Goal: Transaction & Acquisition: Book appointment/travel/reservation

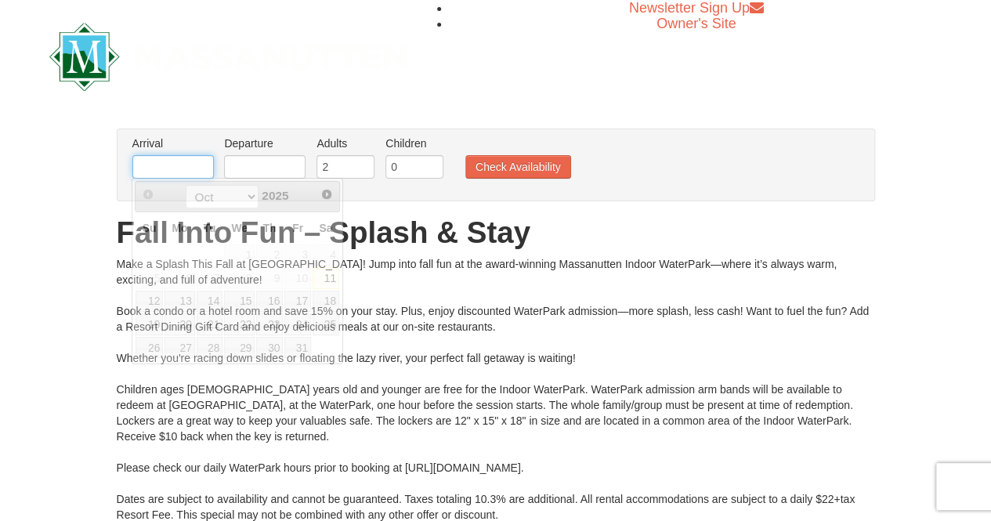
click at [204, 161] on input "text" at bounding box center [172, 166] width 81 height 23
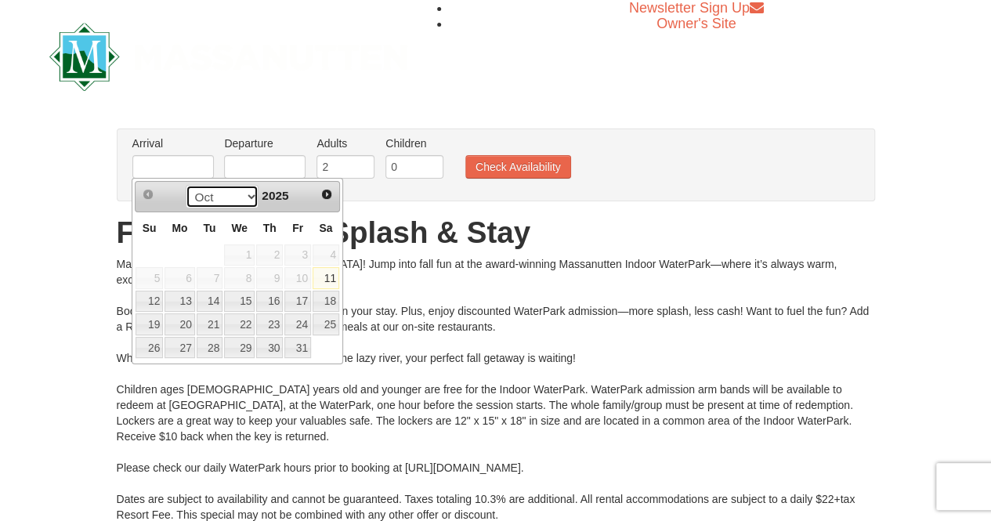
click at [247, 196] on select "Oct Nov Dec" at bounding box center [222, 196] width 73 height 23
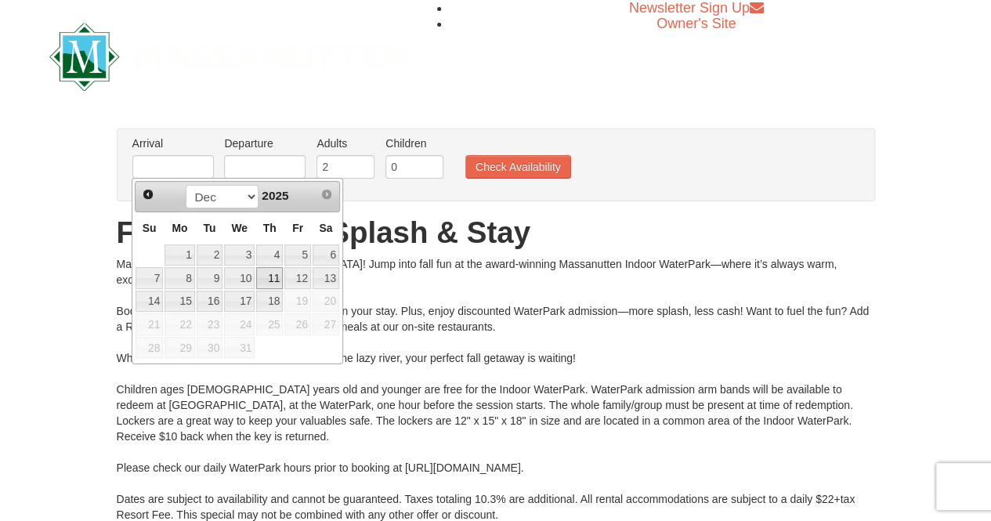
click at [281, 275] on link "11" at bounding box center [269, 278] width 27 height 22
type input "12/11/2025"
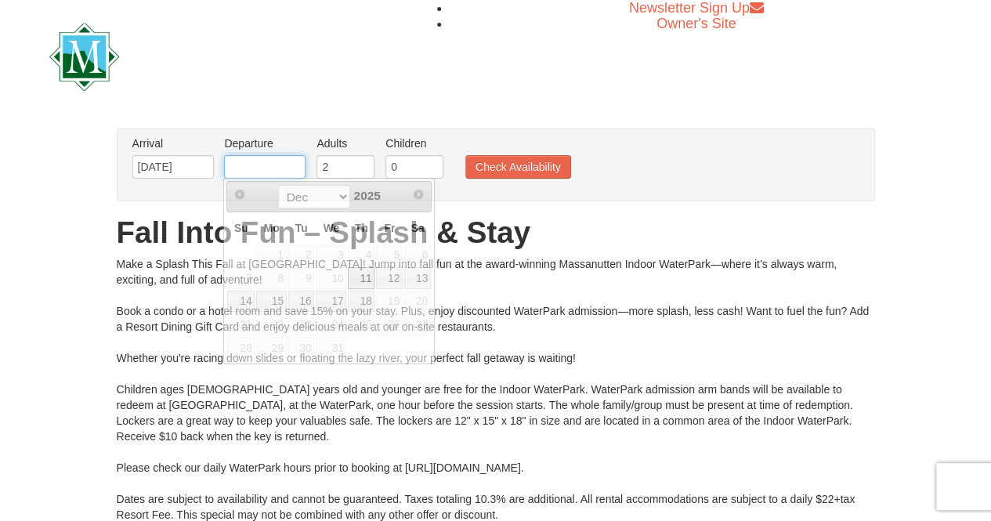
click at [273, 164] on input "text" at bounding box center [264, 166] width 81 height 23
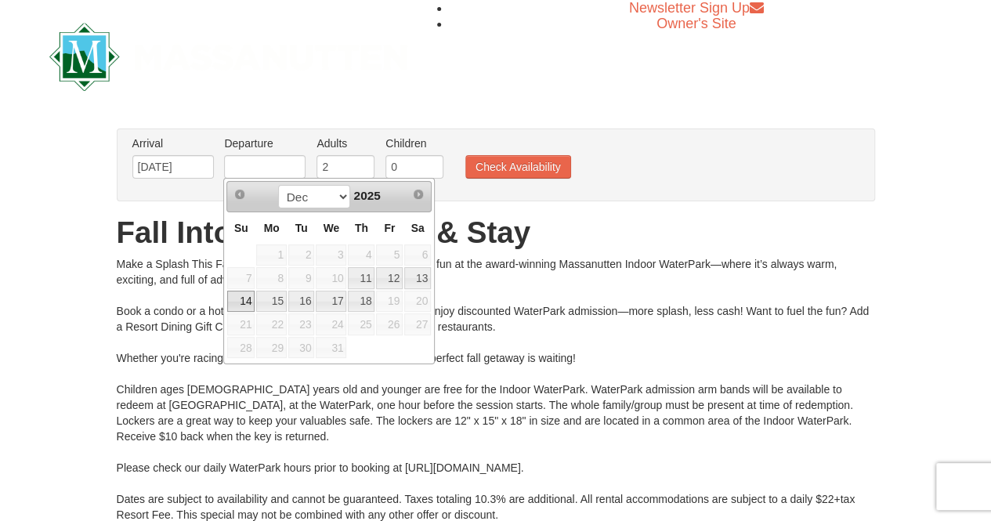
click at [239, 300] on link "14" at bounding box center [240, 302] width 27 height 22
type input "[DATE]"
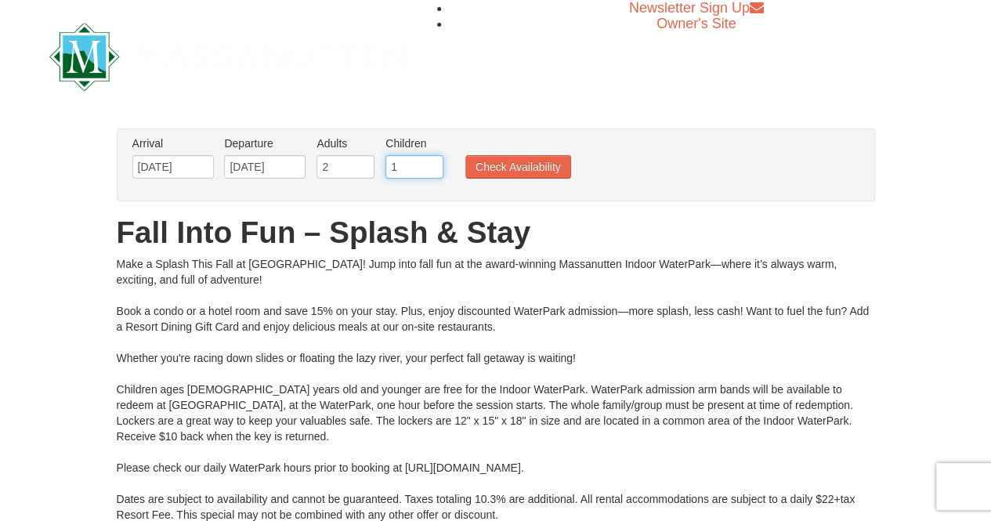
click at [431, 162] on input "1" at bounding box center [414, 166] width 58 height 23
type input "2"
click at [431, 162] on input "2" at bounding box center [414, 166] width 58 height 23
click at [495, 170] on button "Check Availability" at bounding box center [518, 166] width 106 height 23
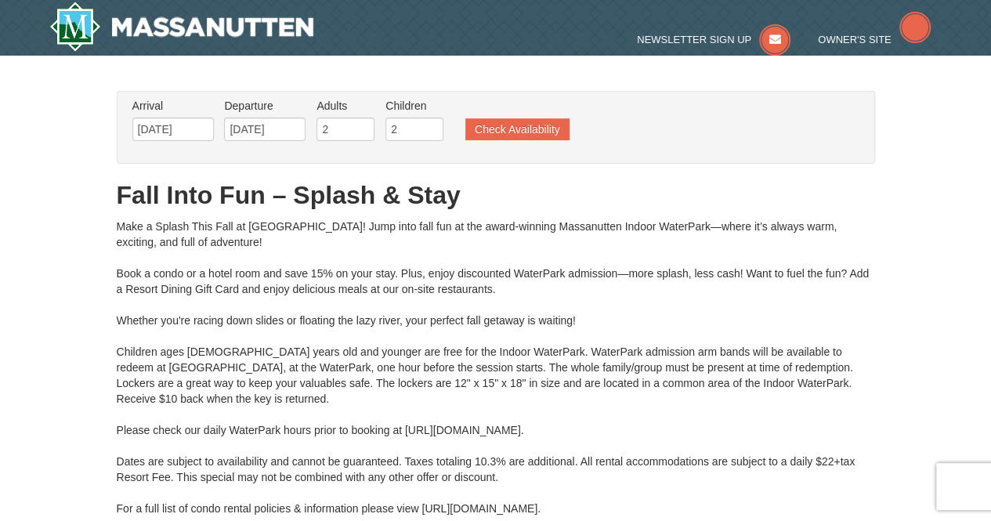
type input "[DATE]"
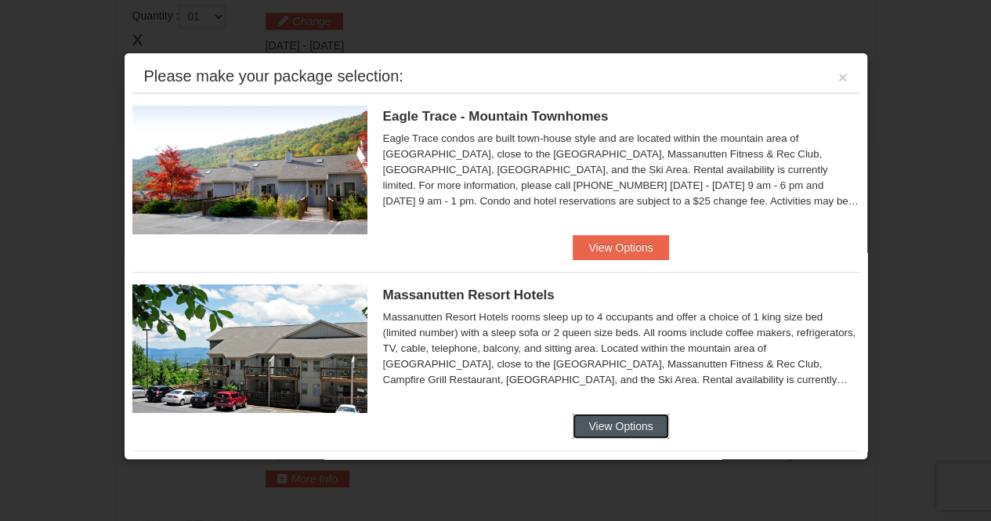
click at [615, 428] on button "View Options" at bounding box center [620, 425] width 96 height 25
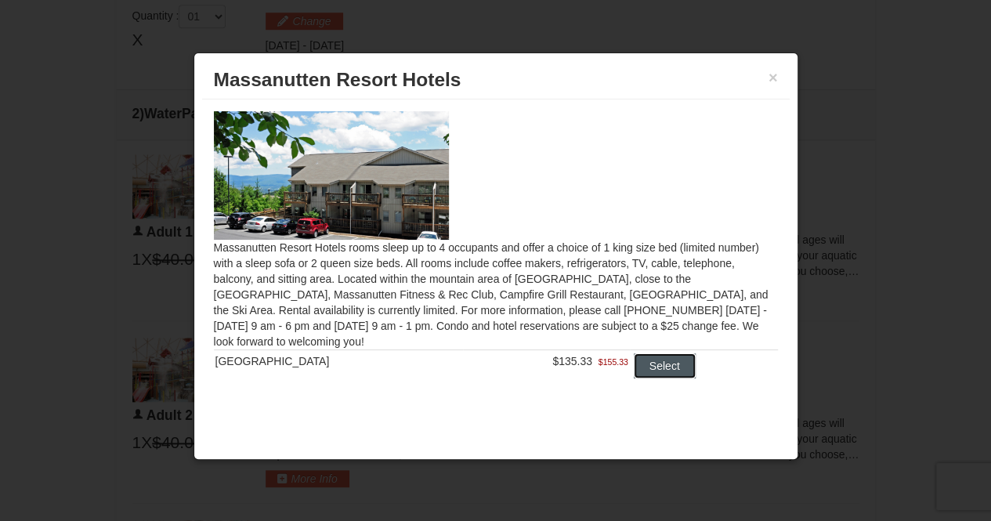
click at [674, 366] on button "Select" at bounding box center [665, 365] width 62 height 25
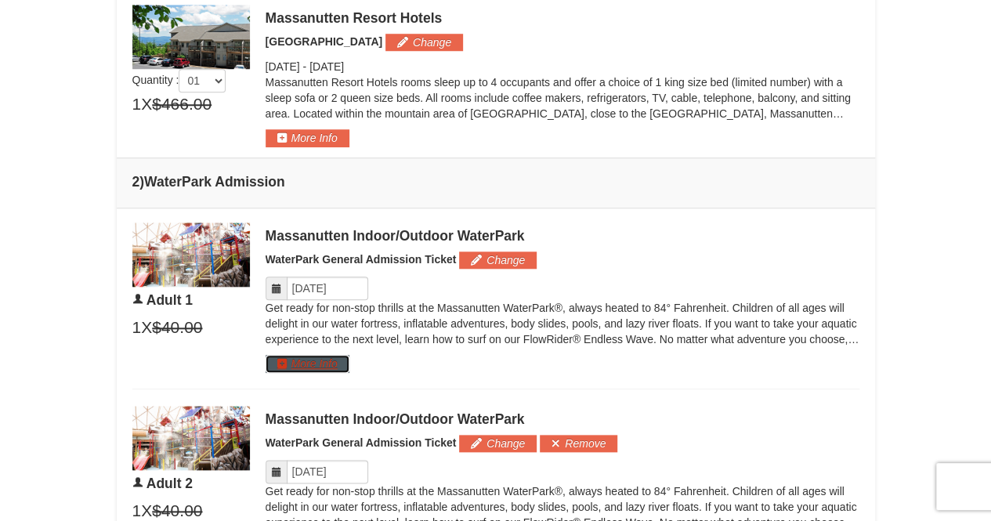
click at [333, 359] on button "More Info" at bounding box center [307, 363] width 84 height 17
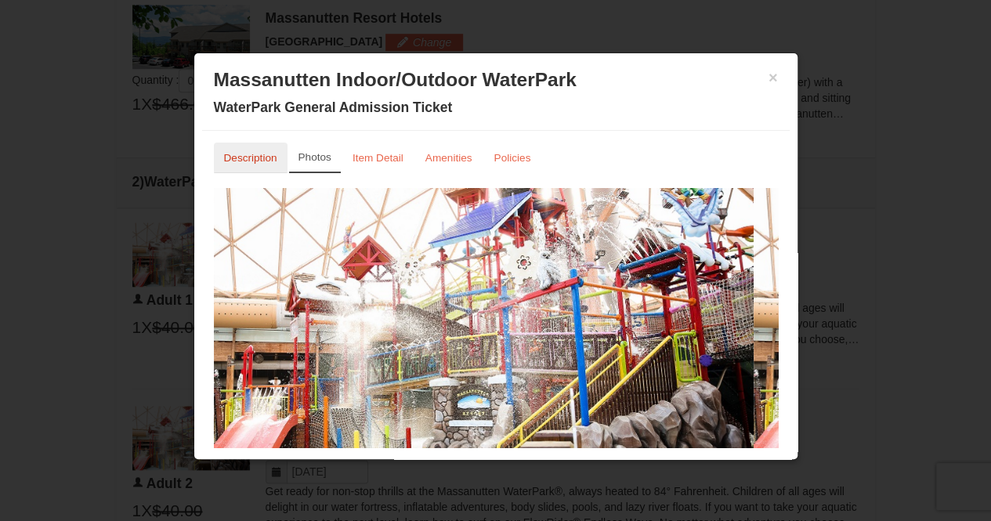
click at [262, 152] on small "Description" at bounding box center [250, 158] width 53 height 12
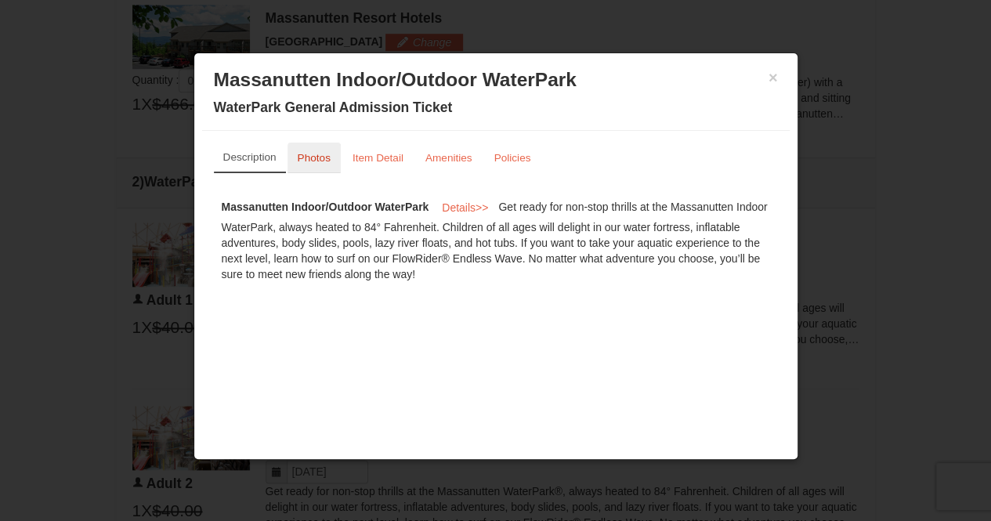
click at [323, 161] on small "Photos" at bounding box center [314, 158] width 33 height 12
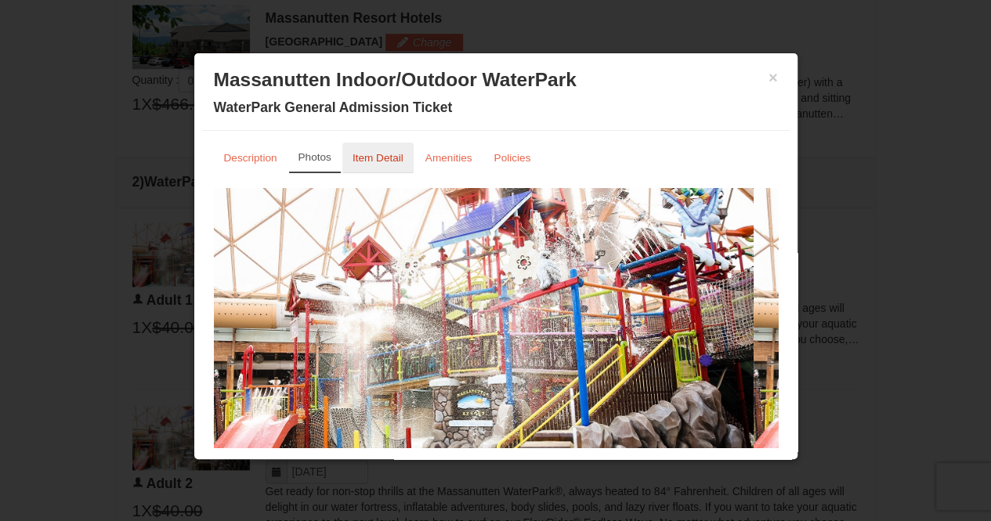
click at [374, 161] on small "Item Detail" at bounding box center [377, 158] width 51 height 12
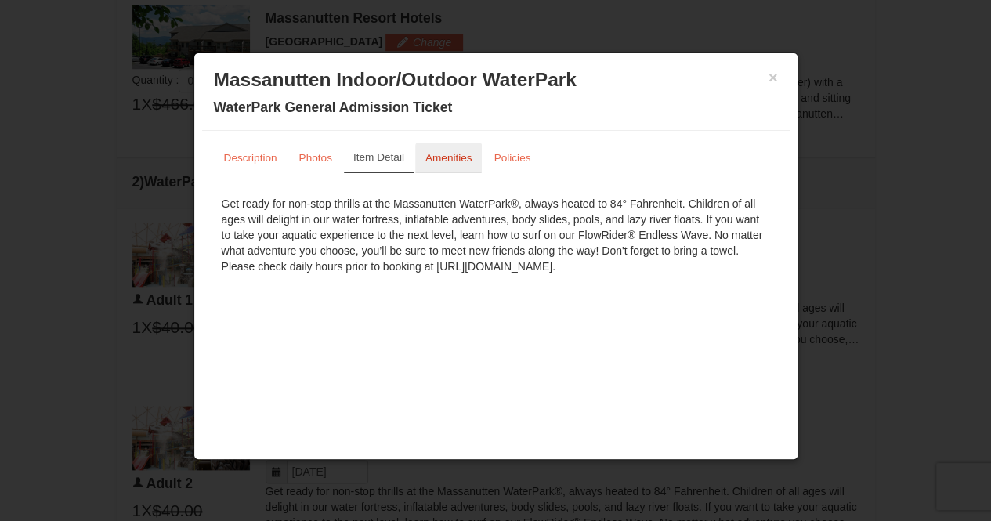
click at [431, 164] on link "Amenities" at bounding box center [448, 158] width 67 height 31
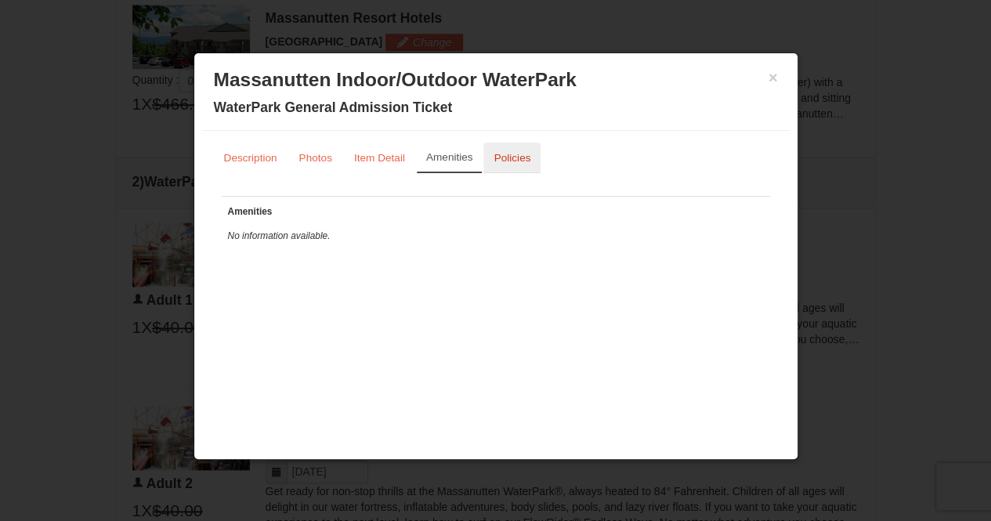
click at [504, 164] on link "Policies" at bounding box center [511, 158] width 57 height 31
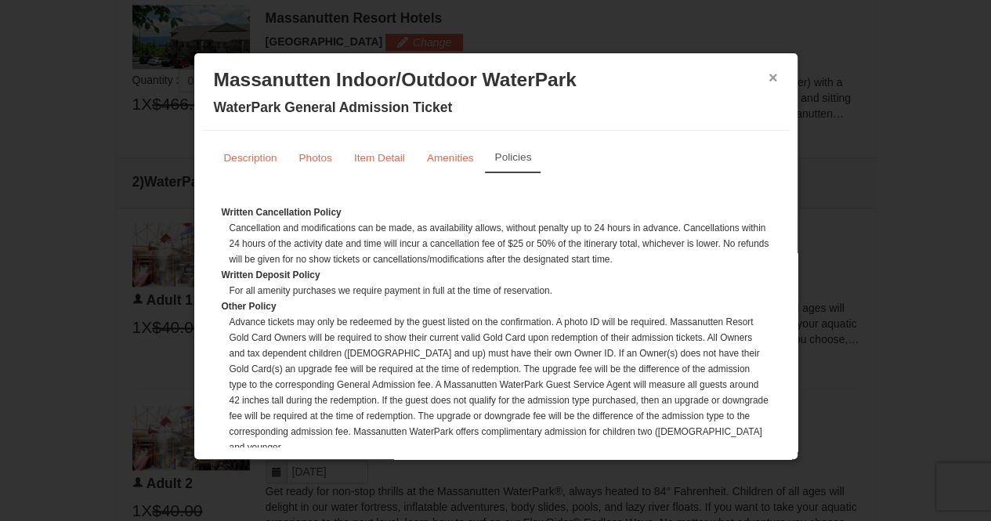
click at [768, 70] on button "×" at bounding box center [772, 78] width 9 height 16
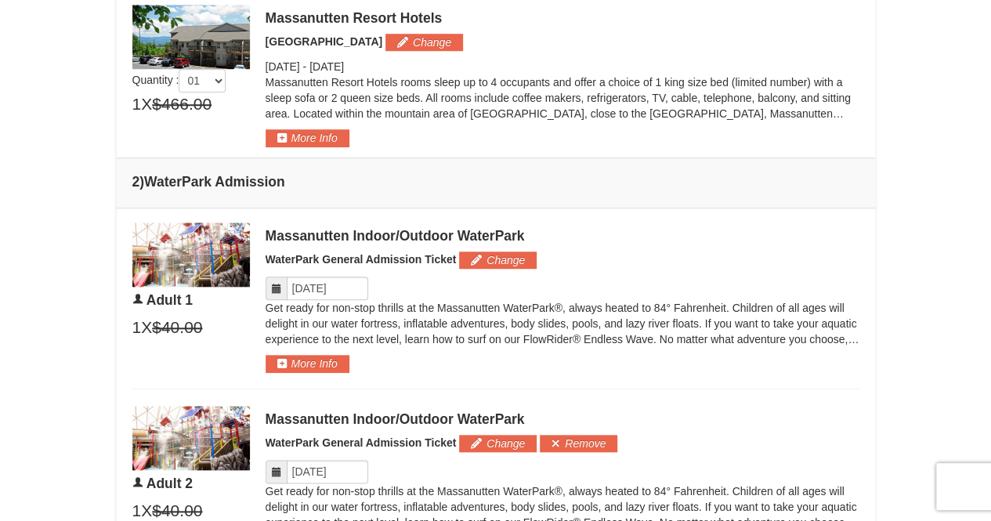
click at [271, 286] on icon at bounding box center [276, 288] width 11 height 11
click at [279, 289] on icon at bounding box center [276, 288] width 11 height 11
click at [348, 286] on input "Please format dates MM/DD/YYYY" at bounding box center [327, 287] width 81 height 23
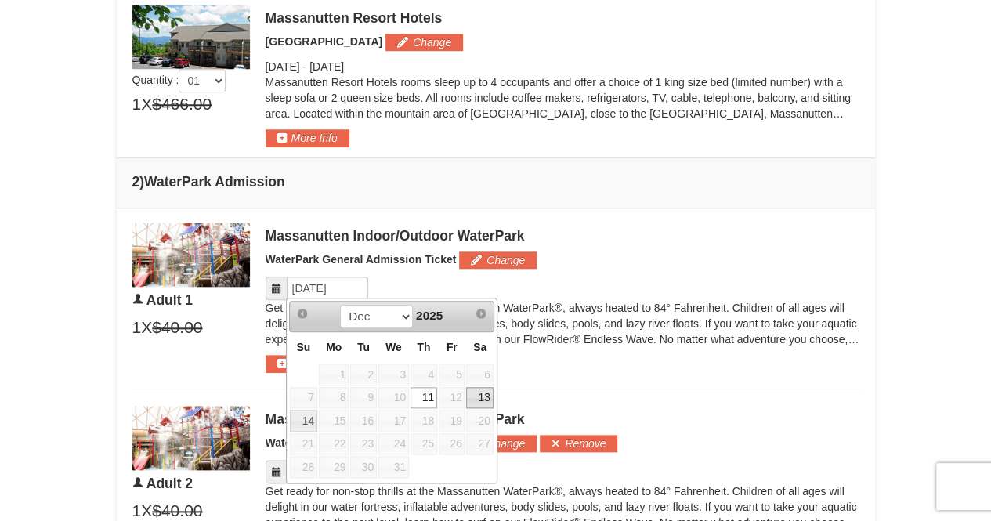
click at [487, 392] on link "13" at bounding box center [479, 398] width 27 height 22
type input "[DATE]"
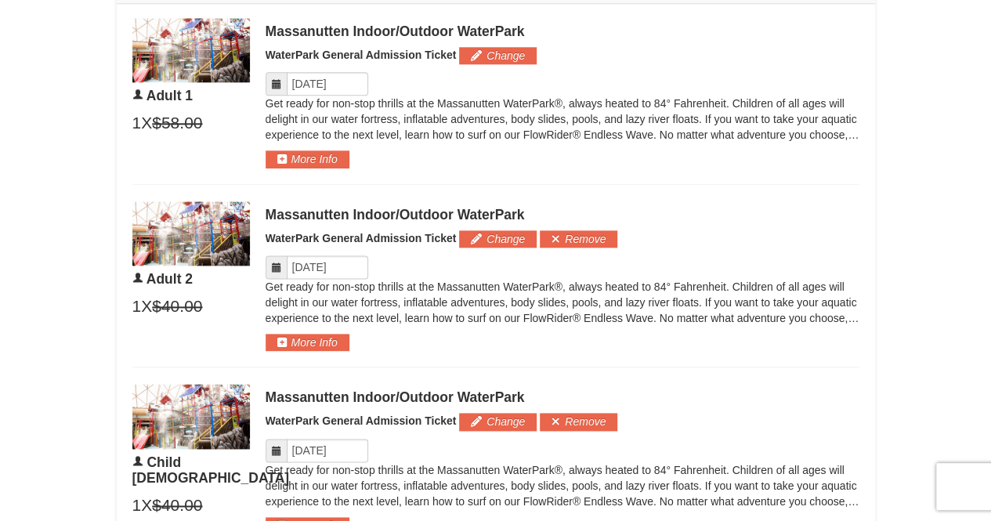
scroll to position [879, 0]
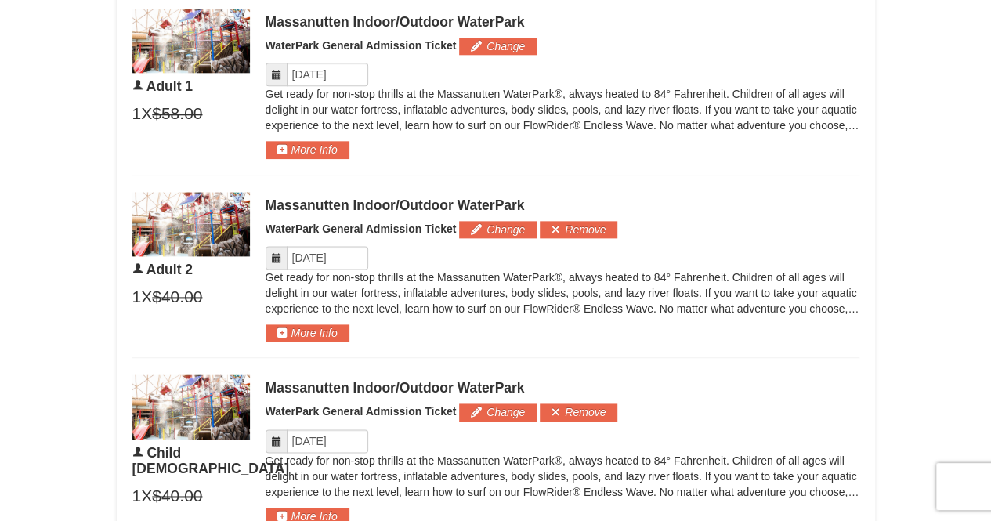
click at [276, 255] on icon at bounding box center [276, 257] width 11 height 11
click at [279, 258] on icon at bounding box center [276, 257] width 11 height 11
click at [315, 258] on input "Please format dates MM/DD/YYYY" at bounding box center [327, 257] width 81 height 23
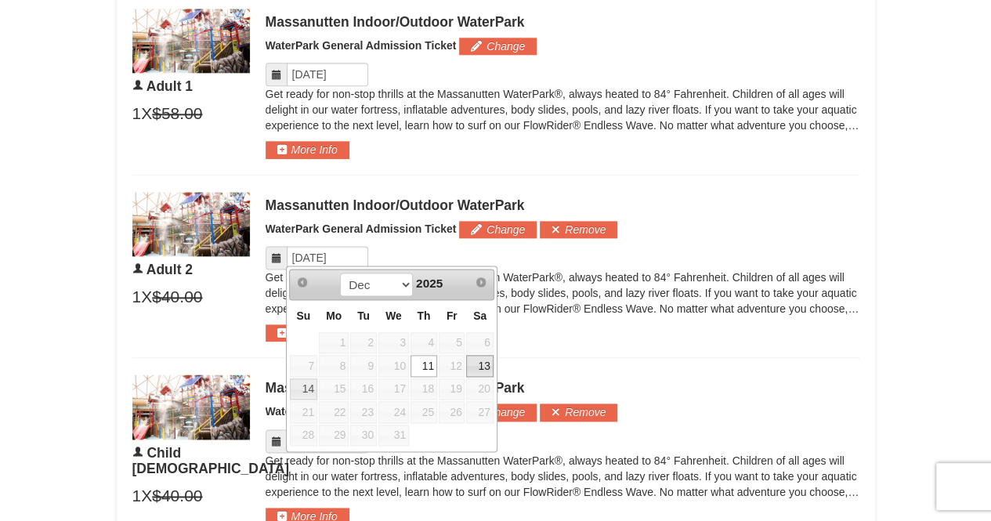
click at [481, 370] on link "13" at bounding box center [479, 366] width 27 height 22
type input "[DATE]"
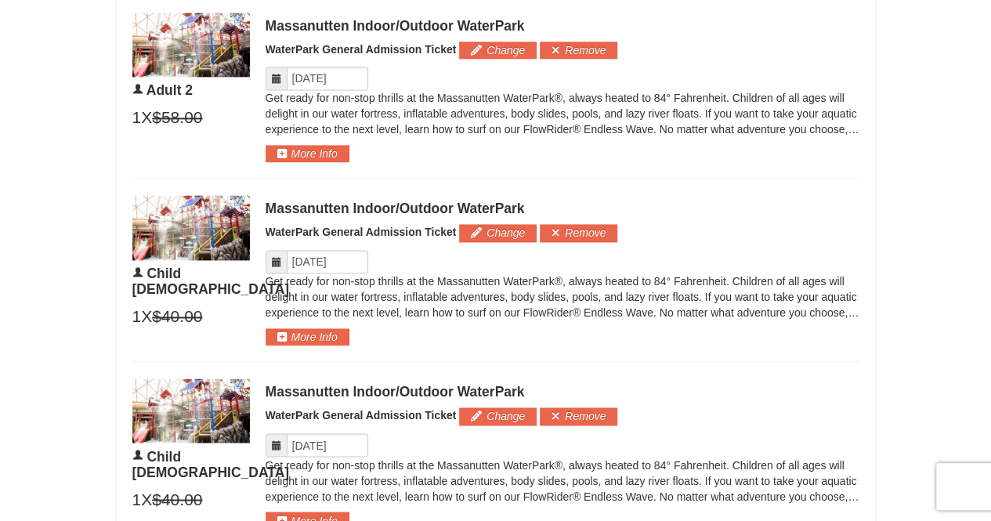
scroll to position [1115, 0]
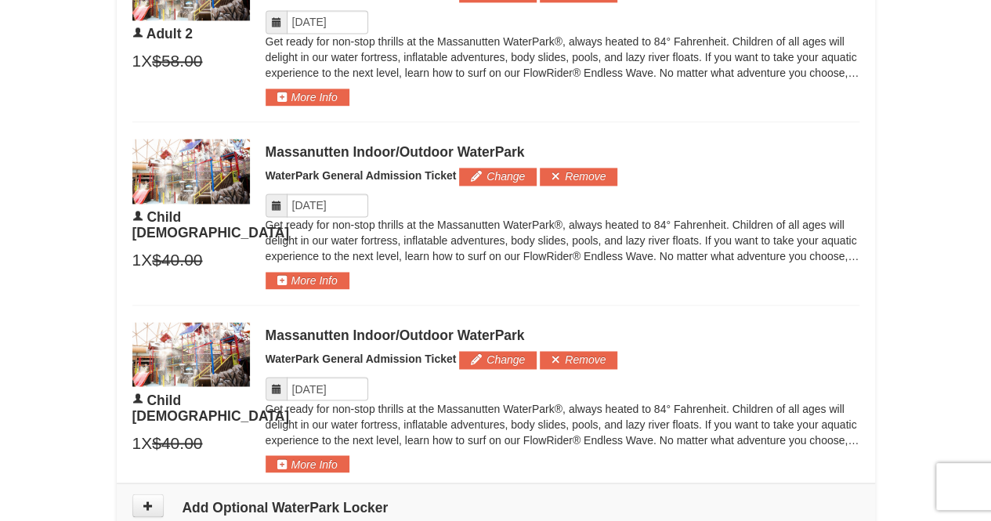
click at [274, 201] on icon at bounding box center [276, 205] width 11 height 11
click at [326, 203] on input "Please format dates MM/DD/YYYY" at bounding box center [327, 204] width 81 height 23
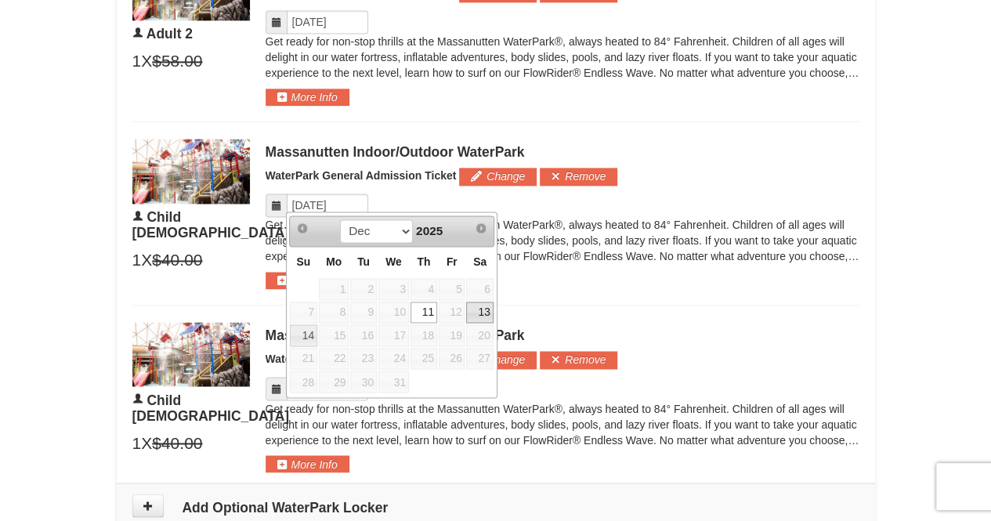
click at [480, 313] on link "13" at bounding box center [479, 312] width 27 height 22
type input "[DATE]"
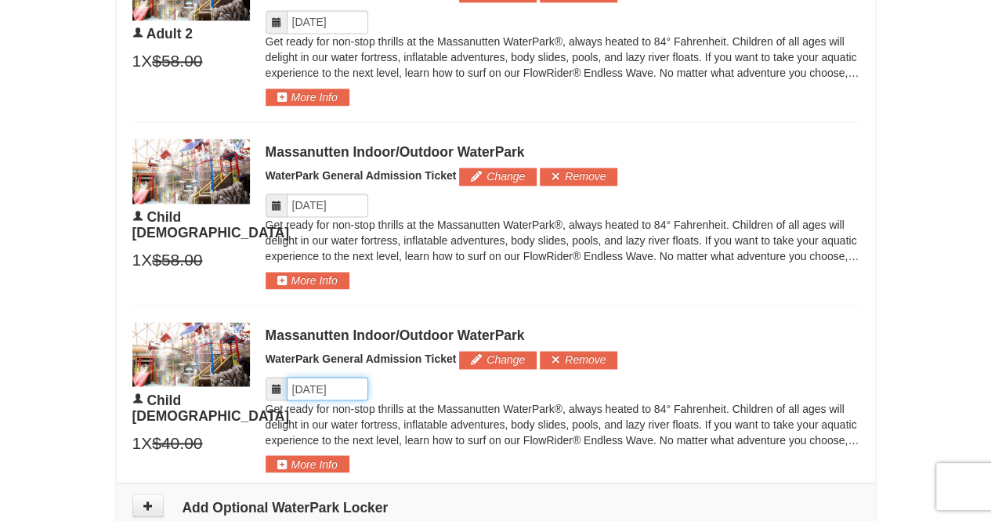
click at [345, 393] on input "Please format dates MM/DD/YYYY" at bounding box center [327, 388] width 81 height 23
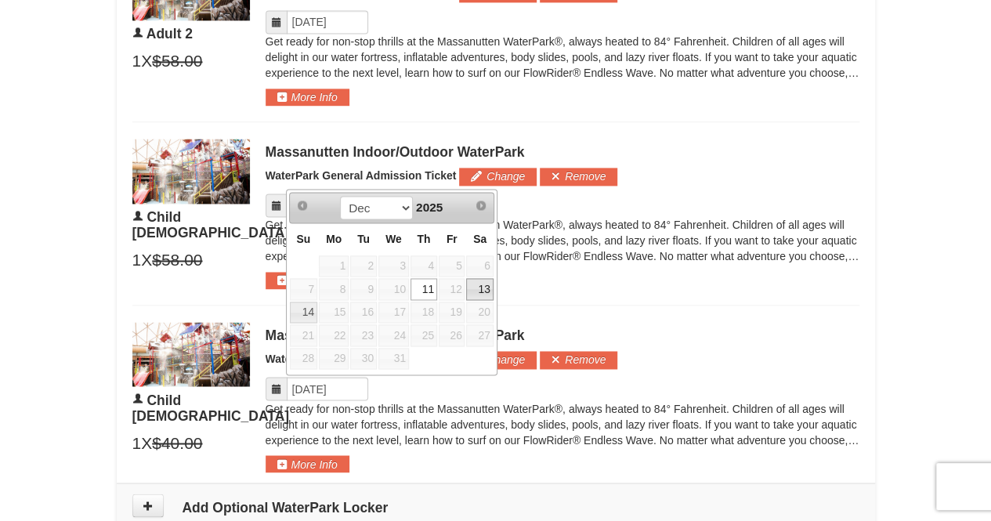
click at [482, 282] on link "13" at bounding box center [479, 289] width 27 height 22
type input "[DATE]"
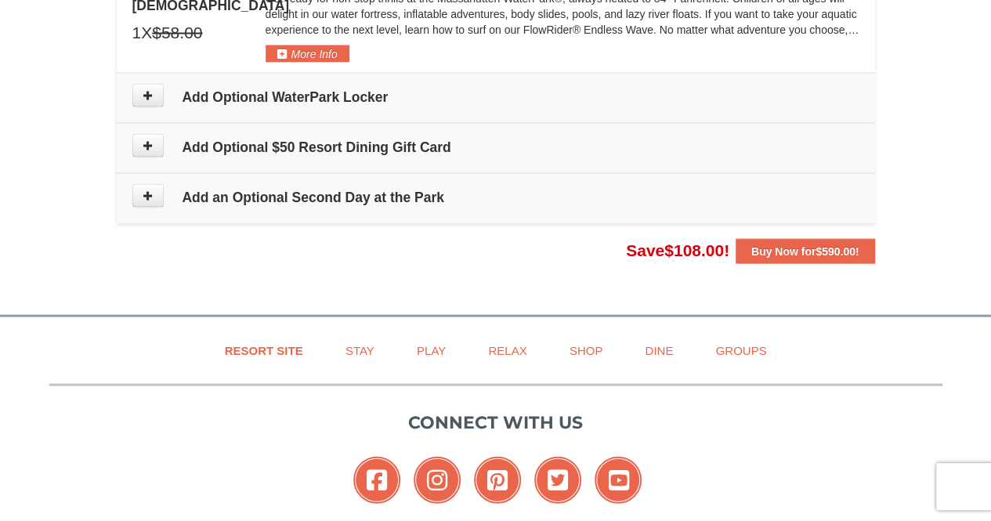
scroll to position [1504, 0]
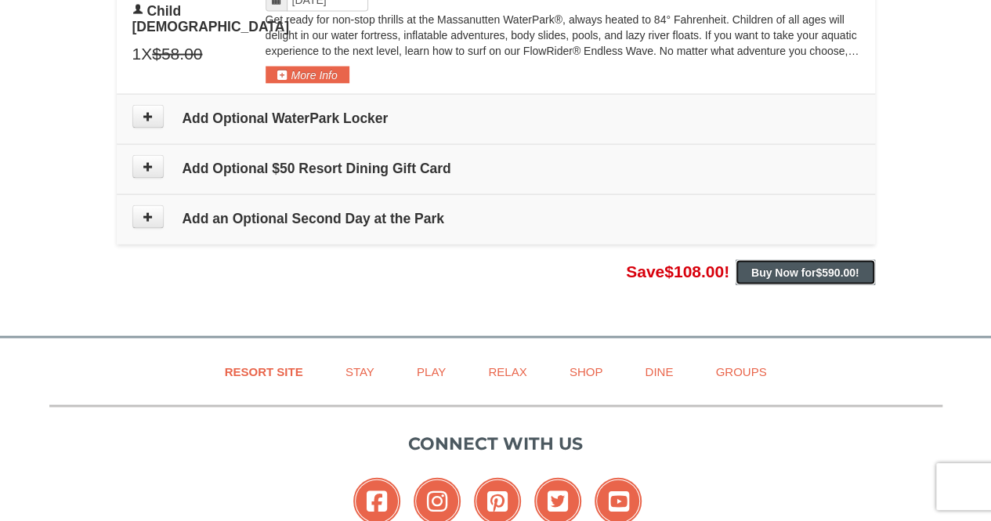
click at [832, 268] on span "$590.00" at bounding box center [835, 272] width 40 height 13
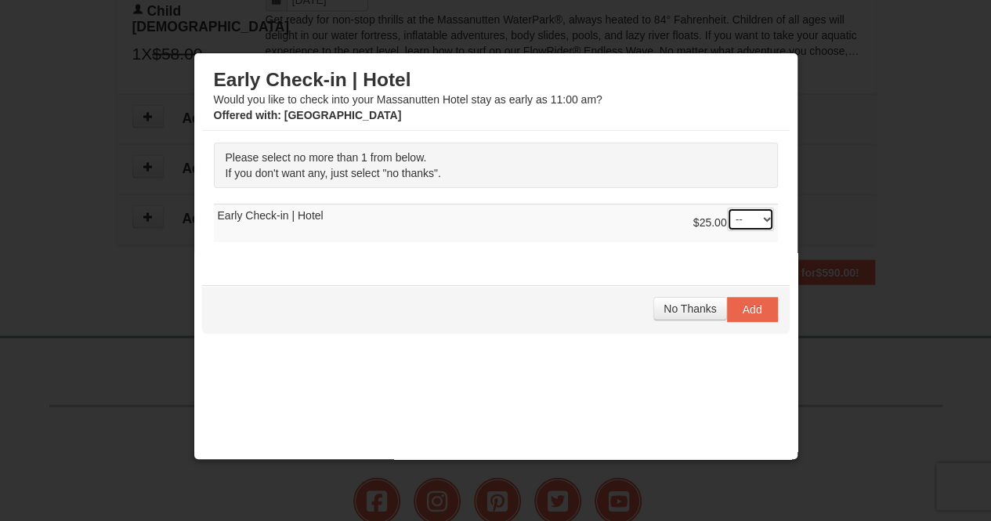
click at [746, 220] on select "-- 01" at bounding box center [750, 219] width 47 height 23
select select "1"
click at [727, 208] on select "-- 01" at bounding box center [750, 219] width 47 height 23
click at [745, 305] on span "Add" at bounding box center [752, 309] width 20 height 13
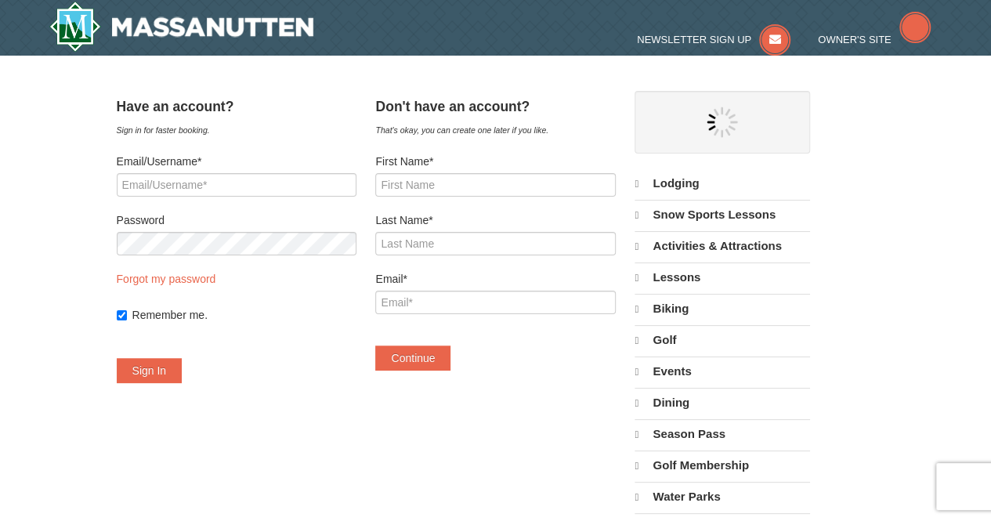
select select "10"
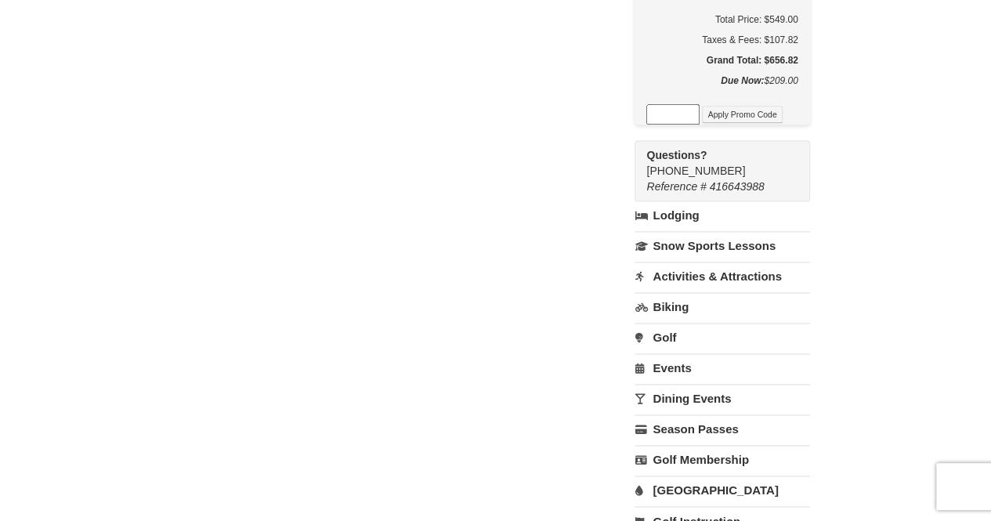
scroll to position [1038, 0]
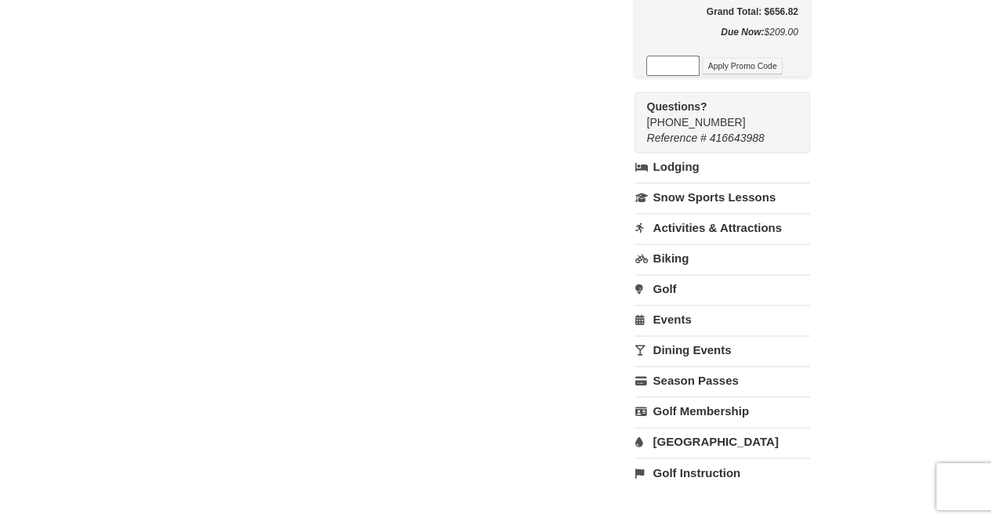
click at [763, 217] on link "Activities & Attractions" at bounding box center [721, 227] width 175 height 29
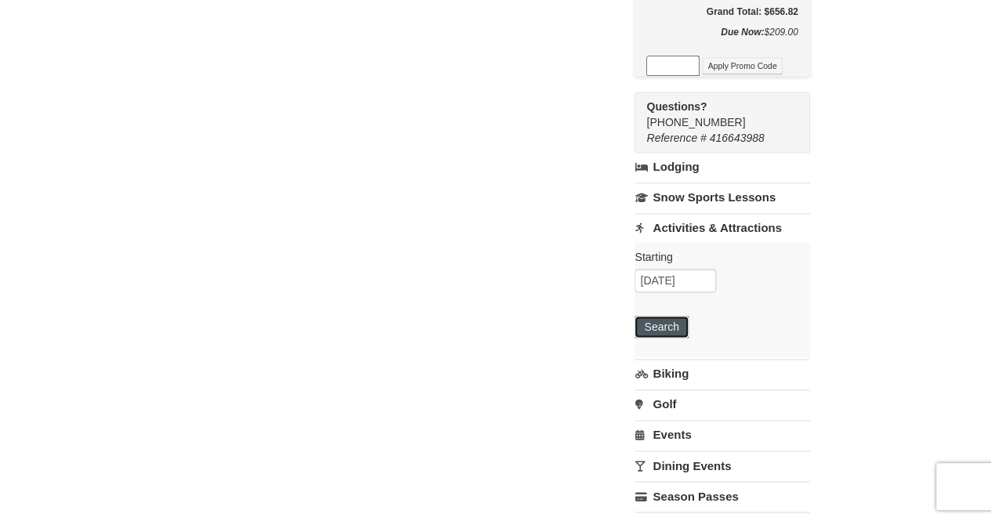
click at [682, 319] on button "Search" at bounding box center [660, 327] width 53 height 22
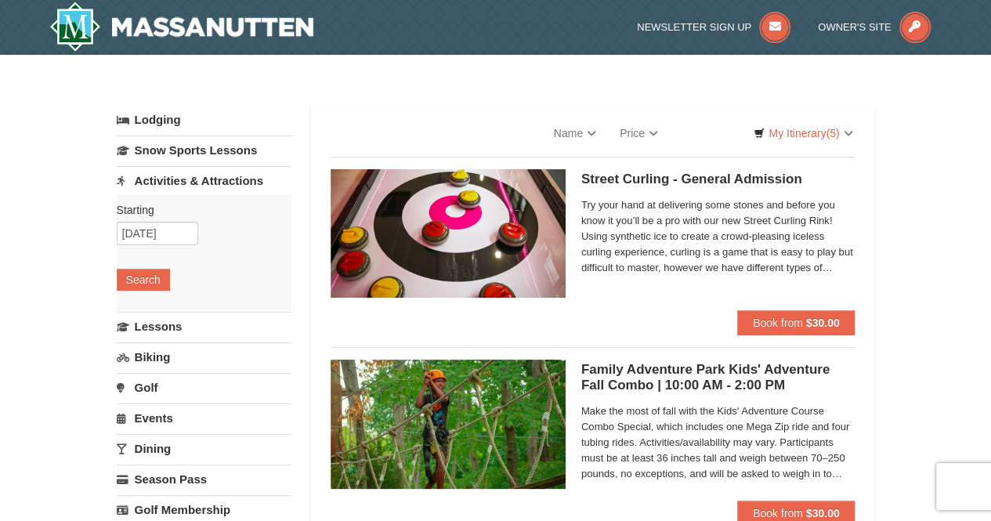
select select "10"
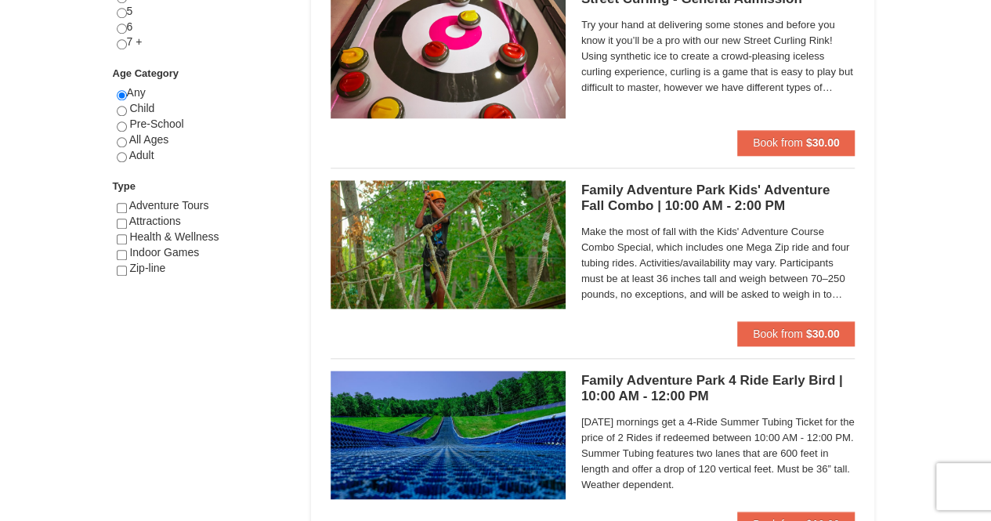
scroll to position [755, 0]
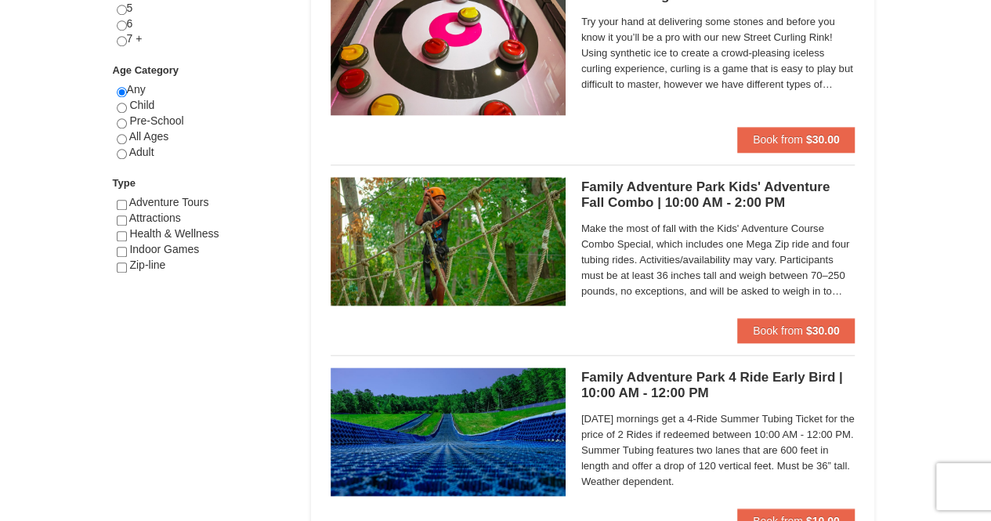
click at [737, 276] on span "Make the most of fall with the Kids' Adventure Course Combo Special, which incl…" at bounding box center [718, 260] width 274 height 78
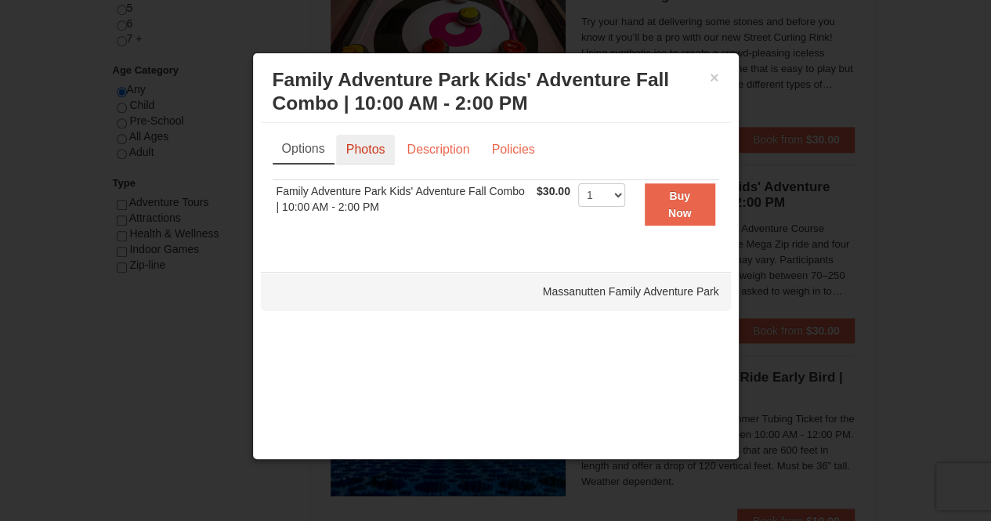
click at [362, 148] on link "Photos" at bounding box center [366, 150] width 60 height 30
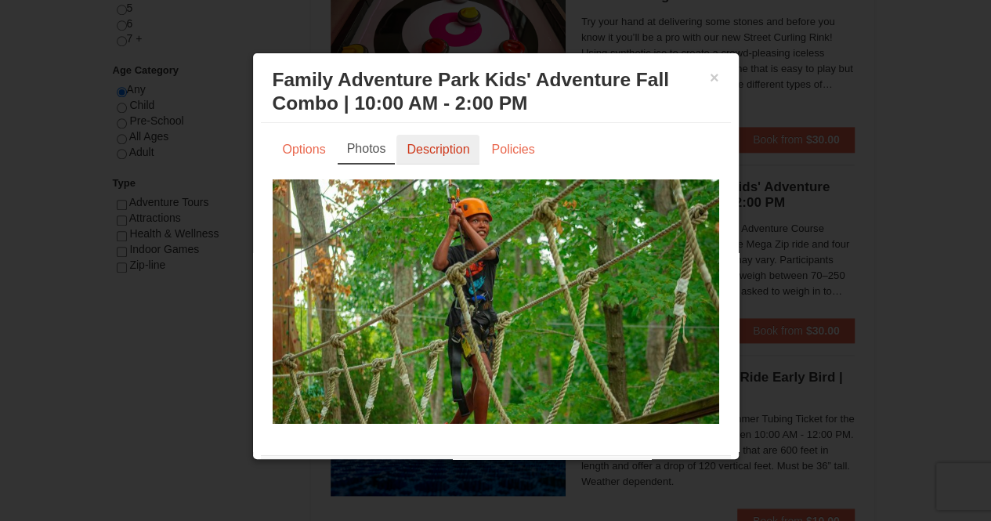
click at [428, 142] on link "Description" at bounding box center [437, 150] width 83 height 30
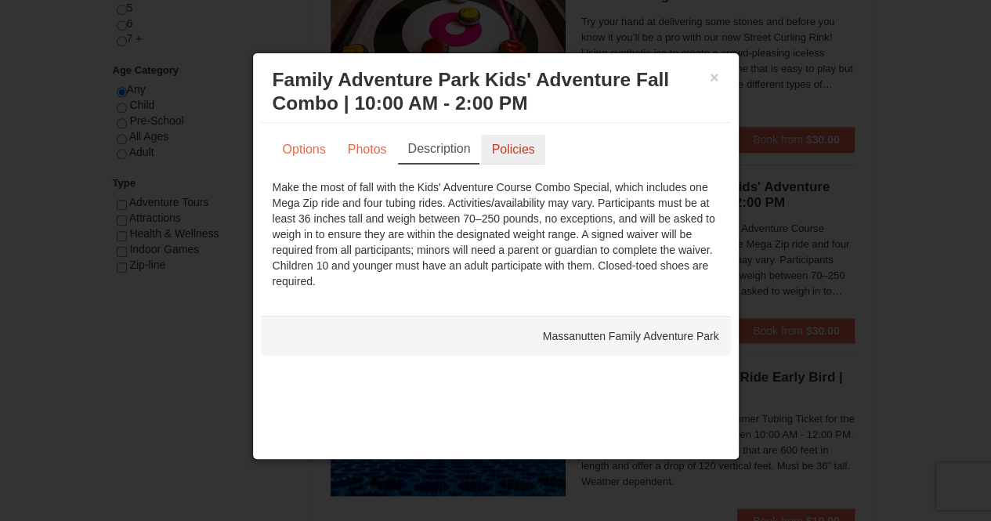
click at [530, 140] on link "Policies" at bounding box center [512, 150] width 63 height 30
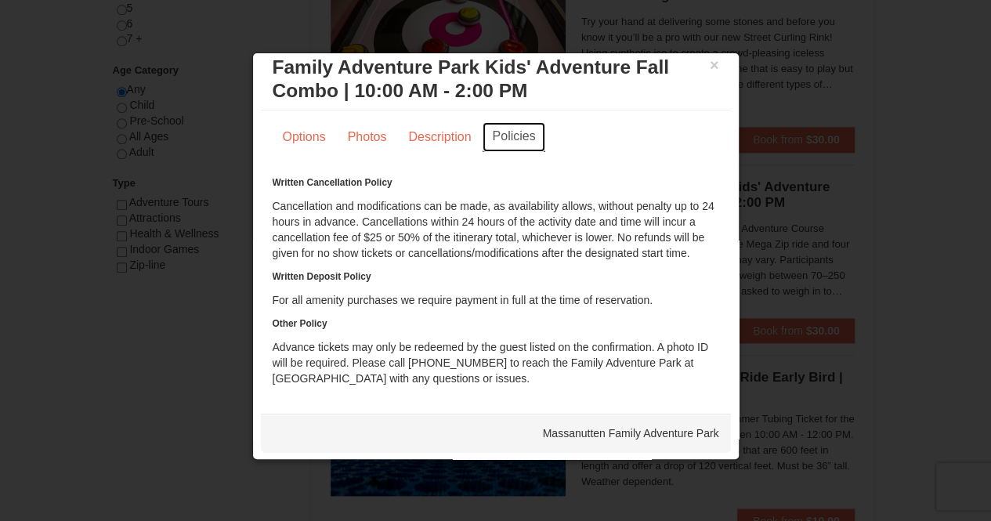
scroll to position [0, 0]
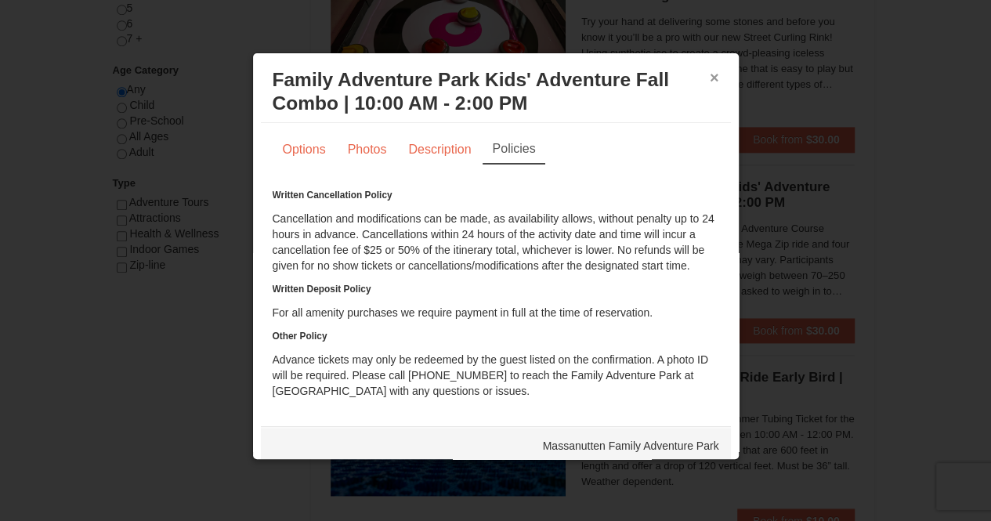
click at [709, 73] on button "×" at bounding box center [713, 78] width 9 height 16
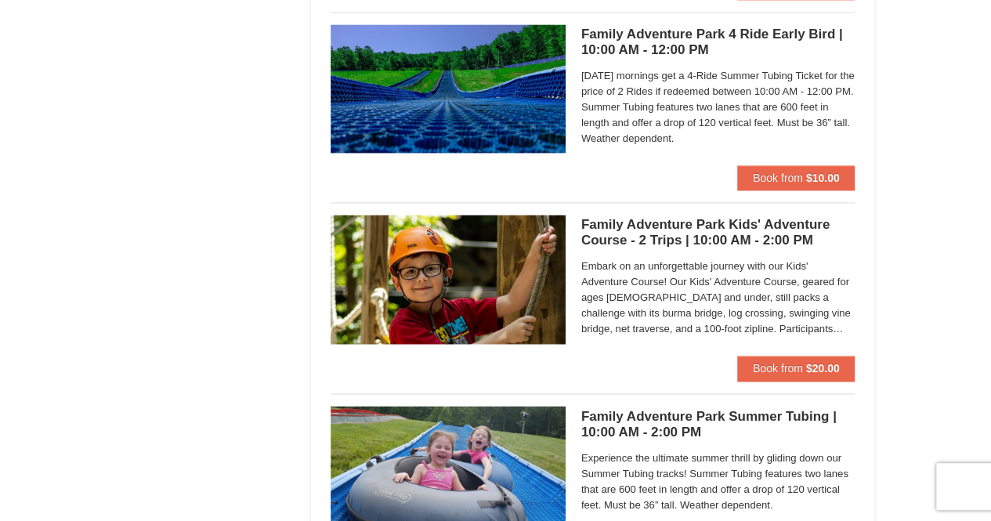
scroll to position [1095, 0]
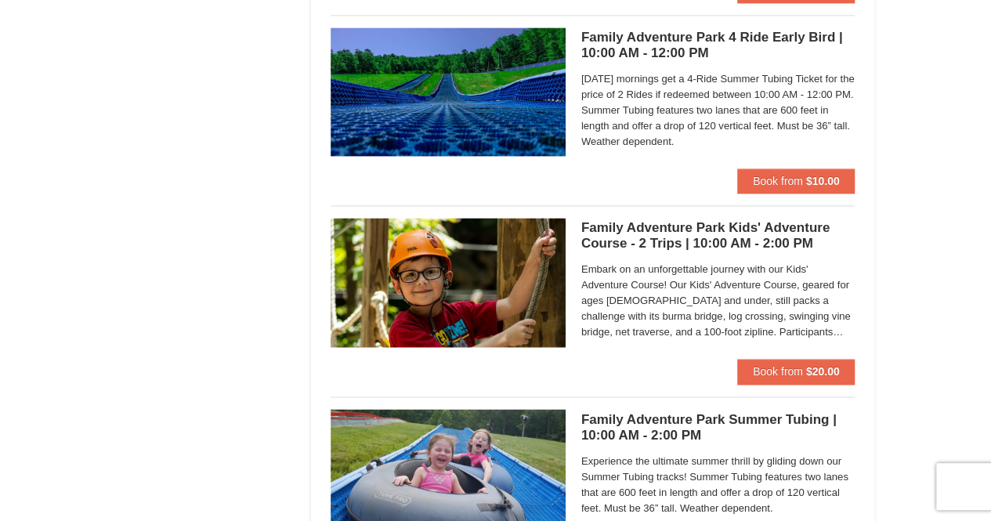
click at [720, 308] on span "Embark on an unforgettable journey with our Kids' Adventure Course! Our Kids' A…" at bounding box center [718, 301] width 274 height 78
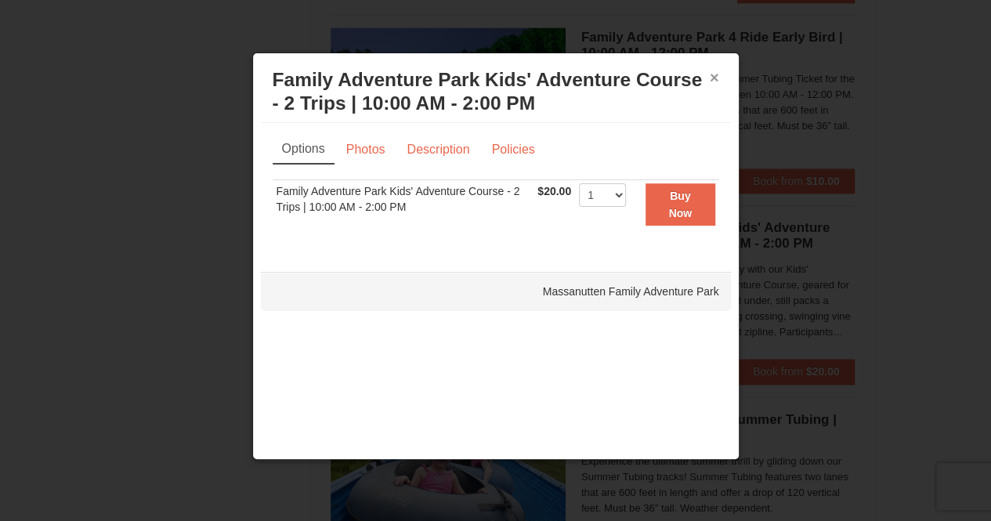
click at [712, 76] on button "×" at bounding box center [713, 78] width 9 height 16
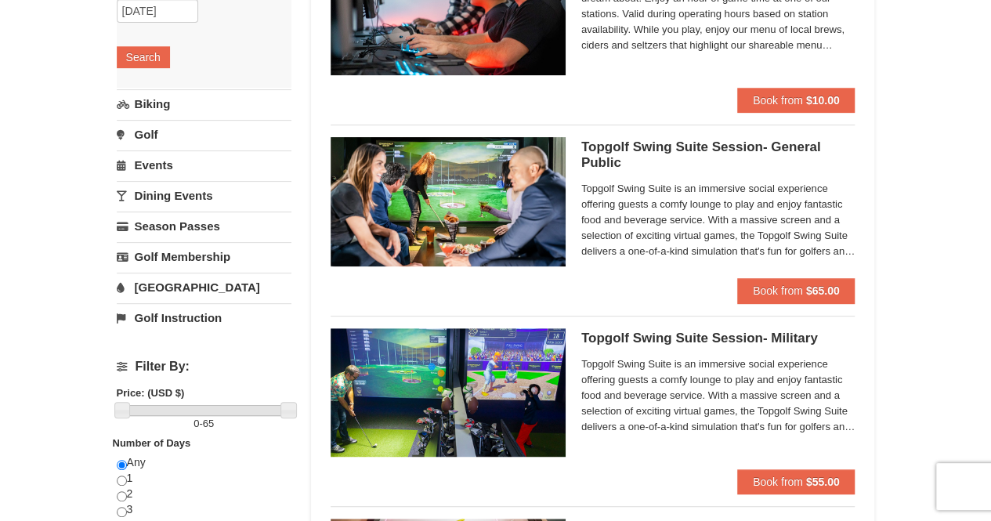
scroll to position [228, 0]
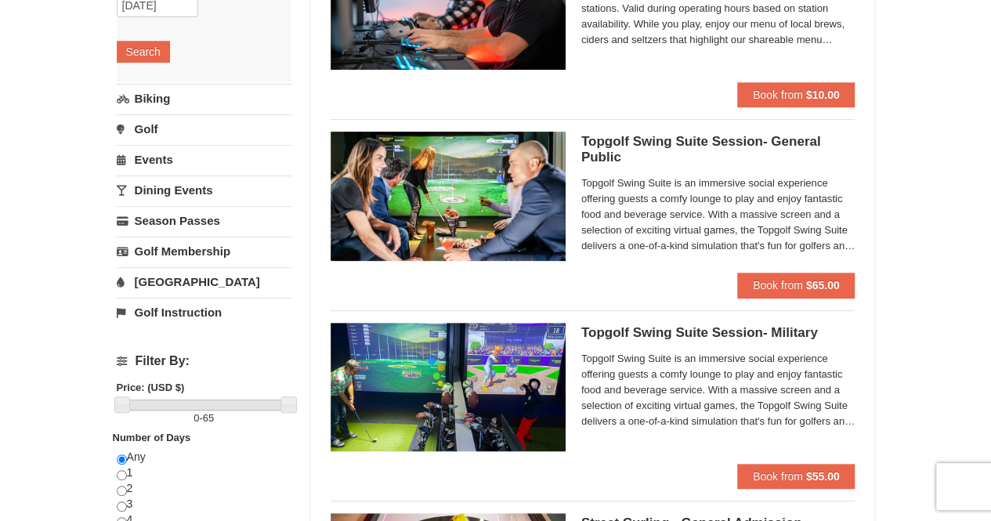
click at [133, 100] on link "Biking" at bounding box center [204, 98] width 175 height 29
click at [132, 86] on button "Search" at bounding box center [143, 82] width 53 height 22
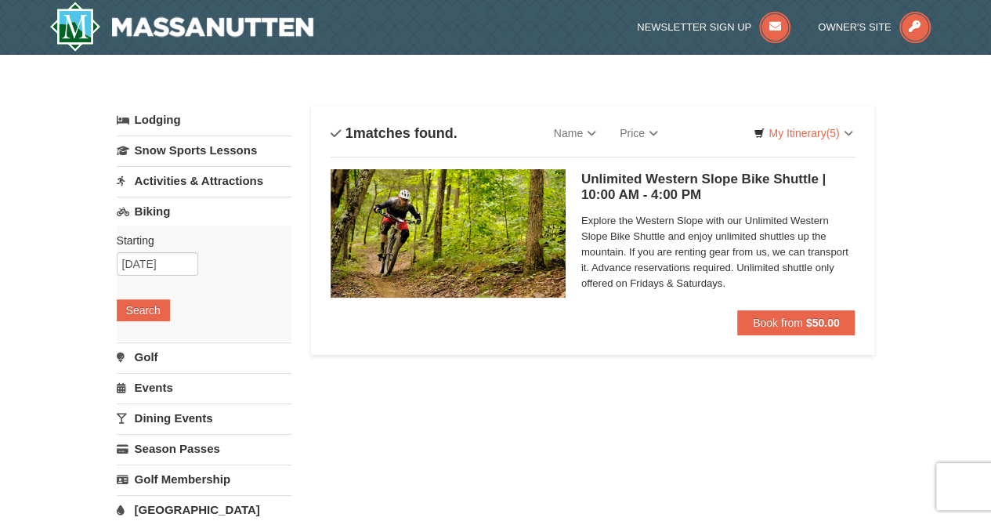
click at [150, 356] on link "Golf" at bounding box center [204, 356] width 175 height 29
click at [149, 338] on button "Search" at bounding box center [143, 341] width 53 height 22
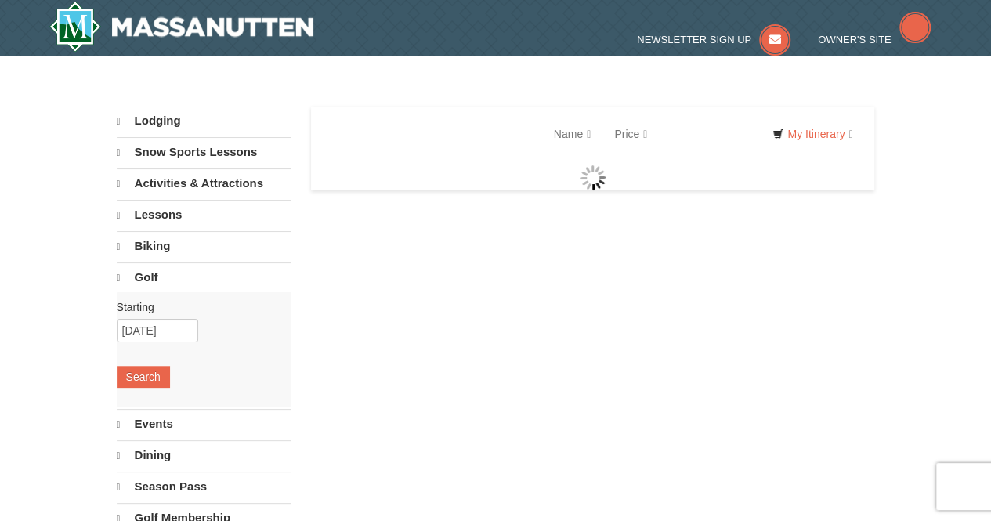
select select "10"
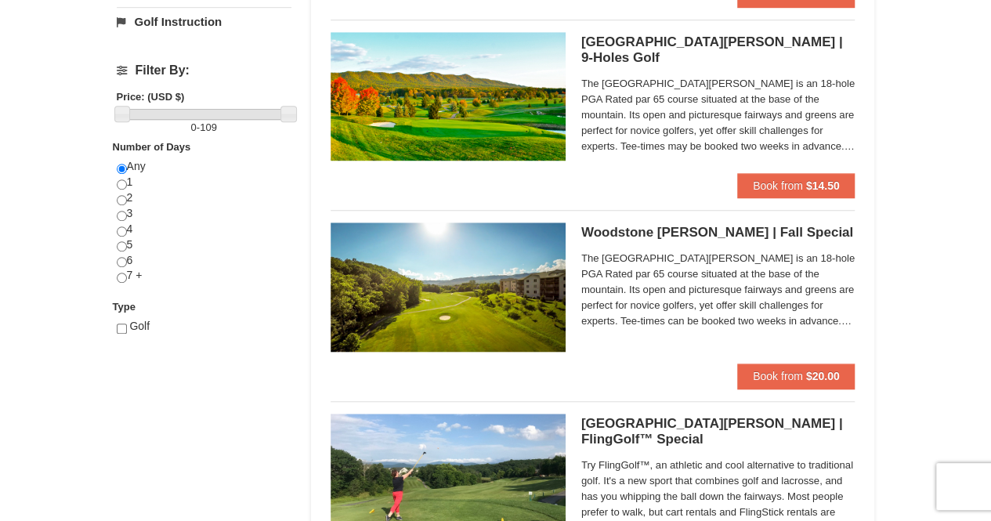
scroll to position [530, 0]
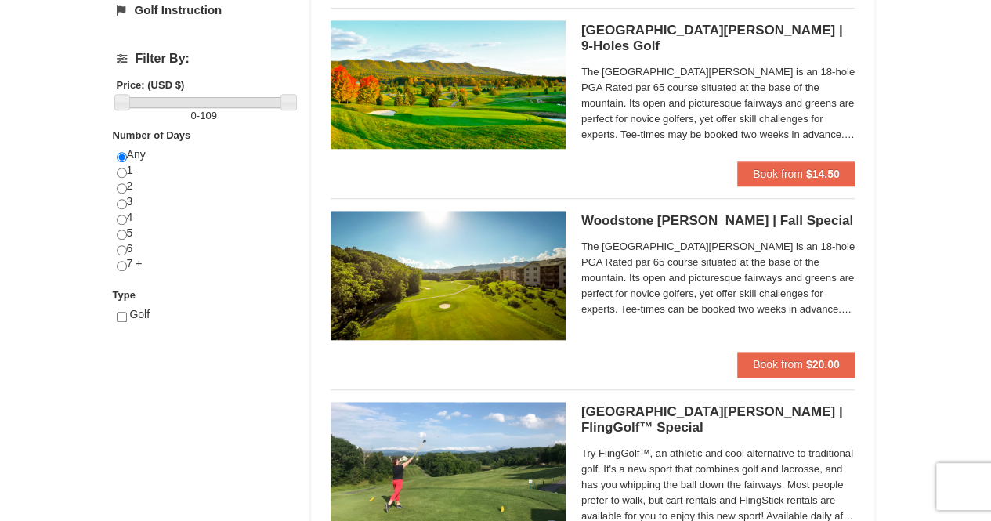
drag, startPoint x: 996, startPoint y: 99, endPoint x: 1001, endPoint y: 213, distance: 113.6
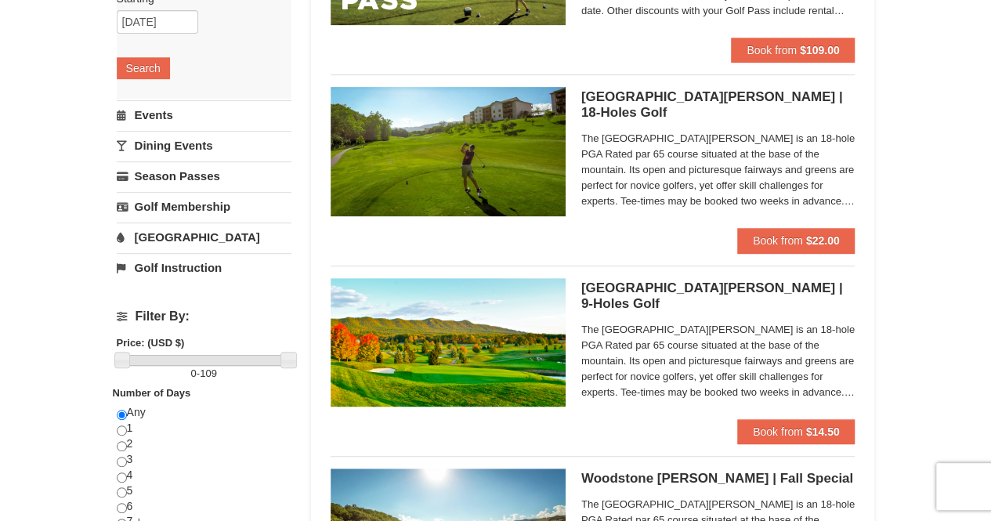
scroll to position [261, 0]
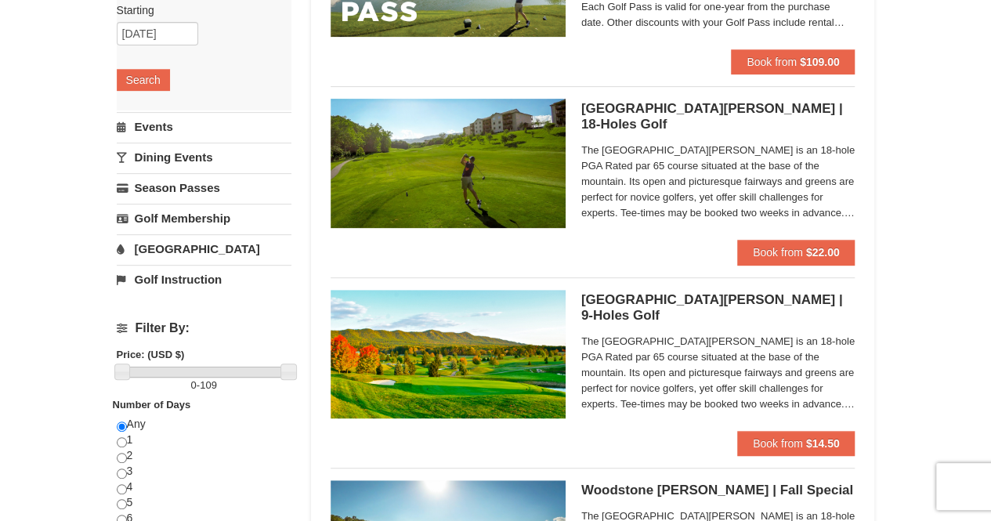
click at [175, 120] on link "Events" at bounding box center [204, 126] width 175 height 29
click at [164, 113] on button "Search" at bounding box center [143, 110] width 53 height 22
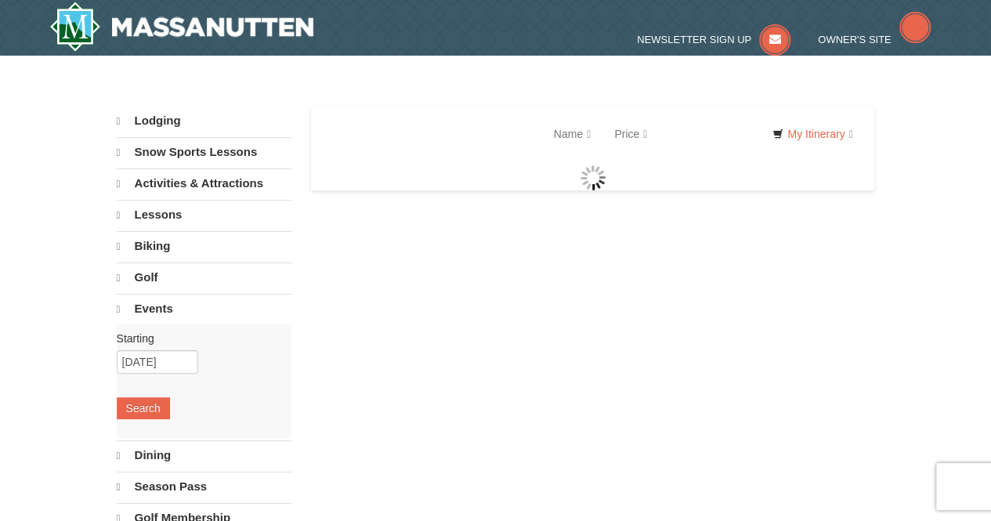
select select "10"
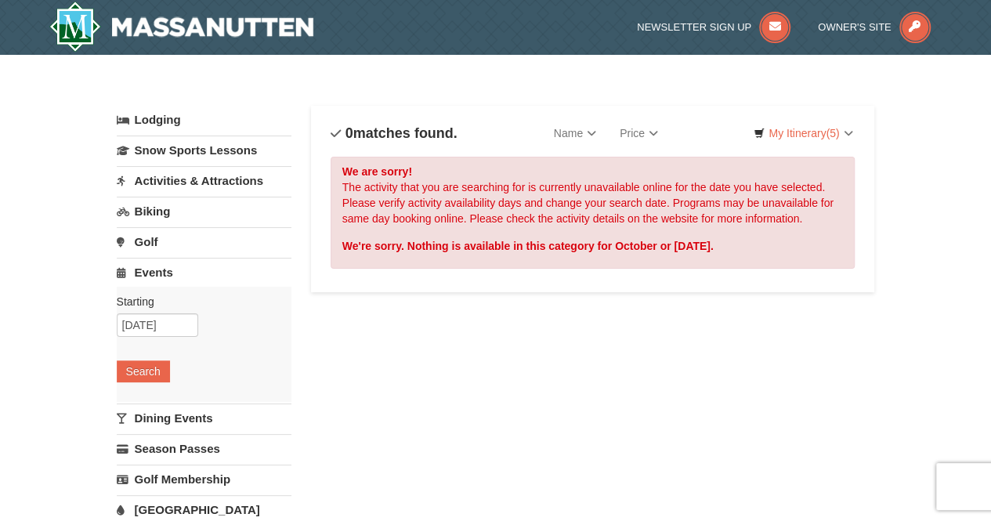
click at [198, 417] on link "Dining Events" at bounding box center [204, 417] width 175 height 29
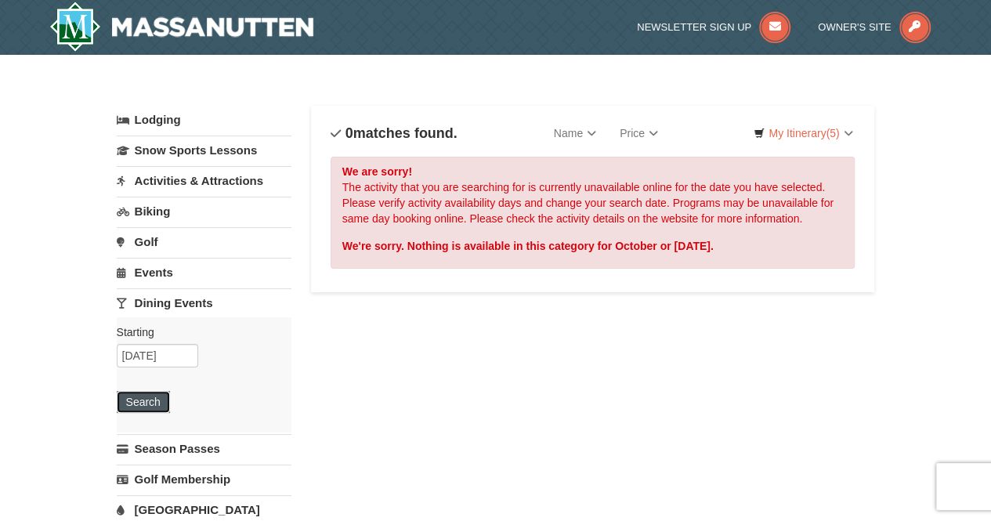
click at [149, 394] on button "Search" at bounding box center [143, 402] width 53 height 22
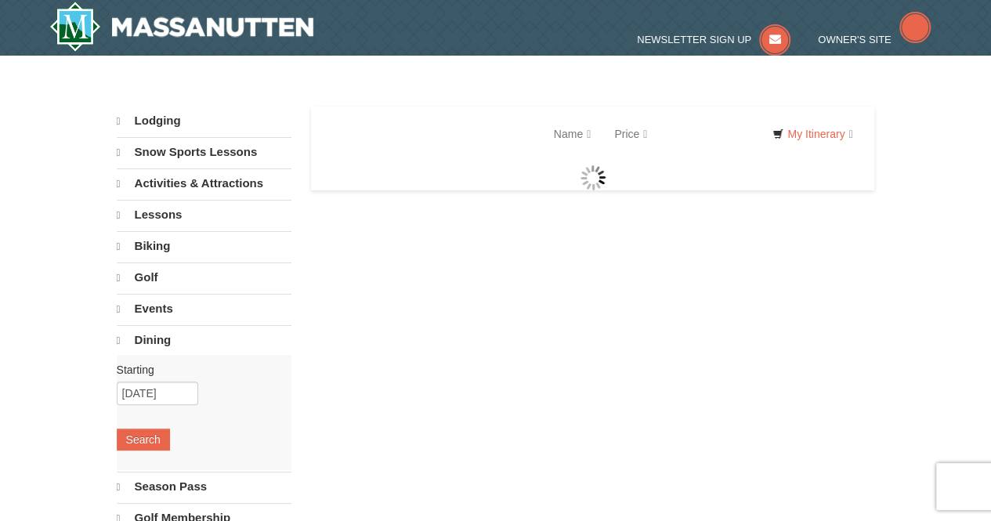
select select "10"
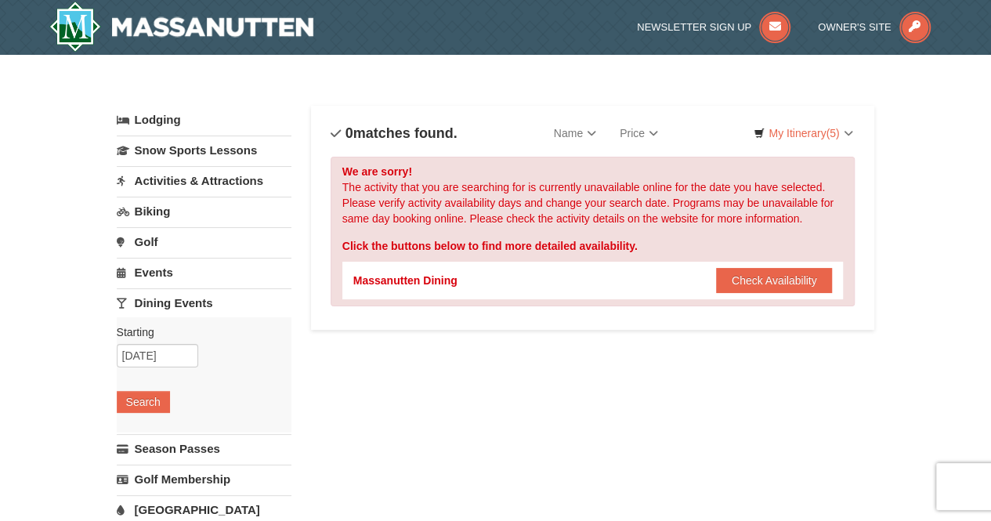
drag, startPoint x: 998, startPoint y: 138, endPoint x: 968, endPoint y: 105, distance: 44.9
click at [219, 173] on link "Activities & Attractions" at bounding box center [204, 180] width 175 height 29
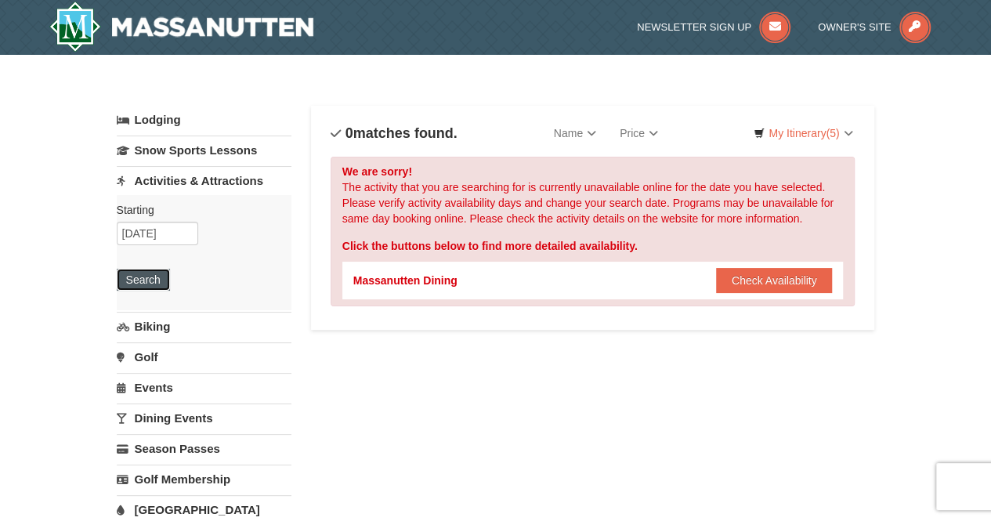
click at [152, 273] on button "Search" at bounding box center [143, 280] width 53 height 22
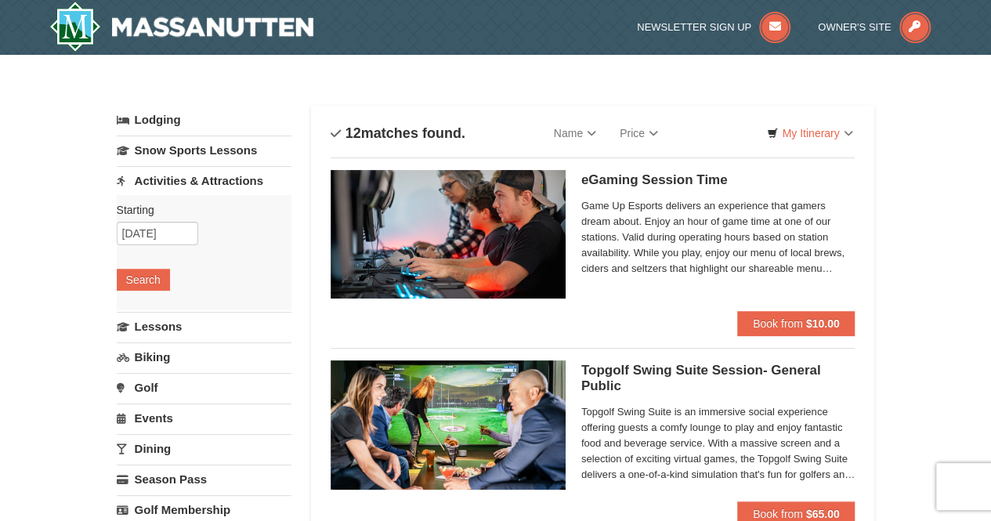
select select "10"
